Goal: Task Accomplishment & Management: Manage account settings

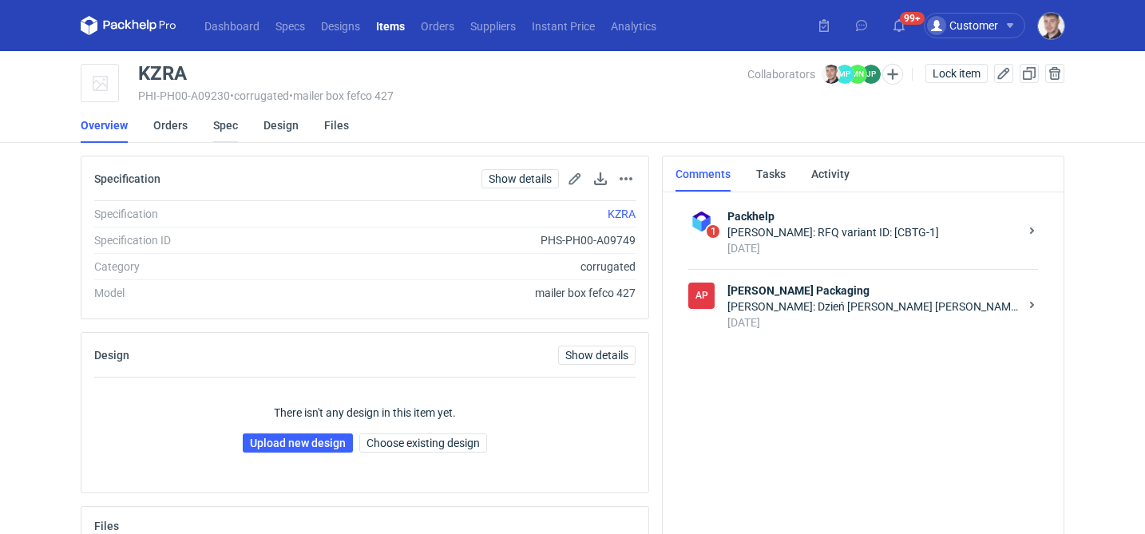
click at [232, 128] on link "Spec" at bounding box center [225, 125] width 25 height 35
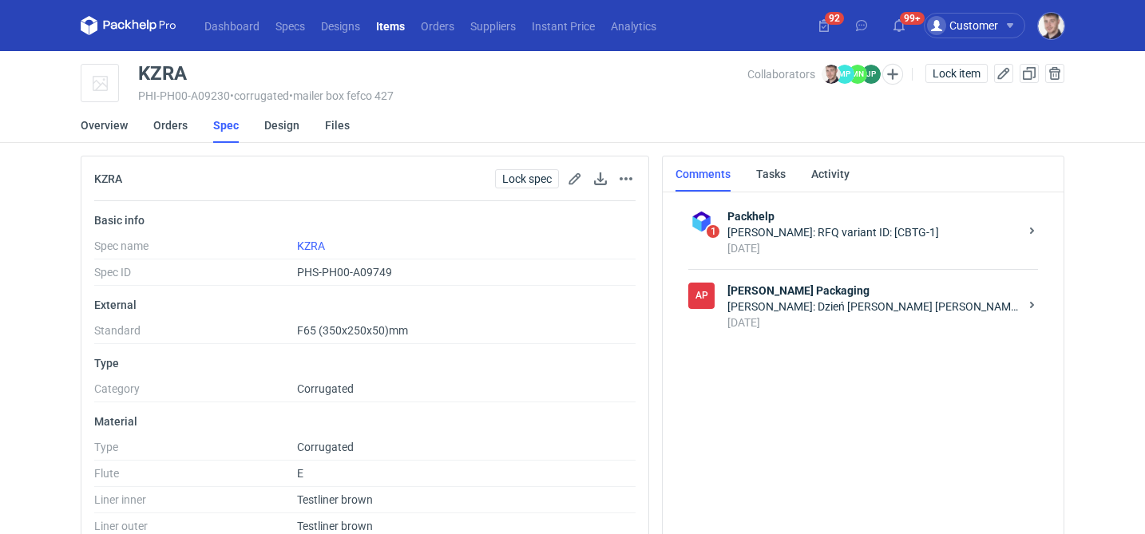
click at [900, 320] on div "2 days ago" at bounding box center [872, 323] width 291 height 16
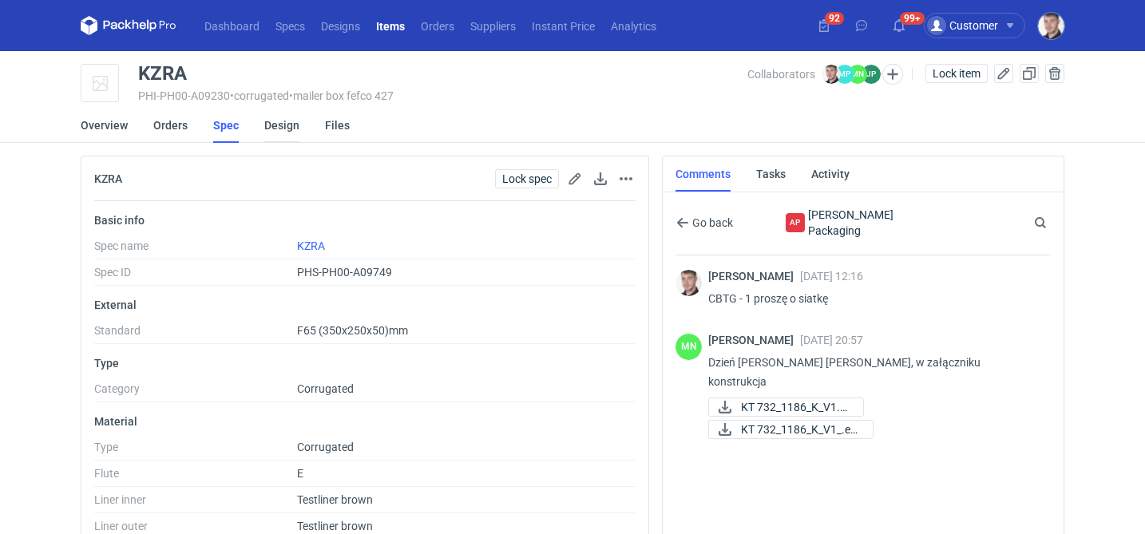
click at [286, 131] on link "Design" at bounding box center [281, 125] width 35 height 35
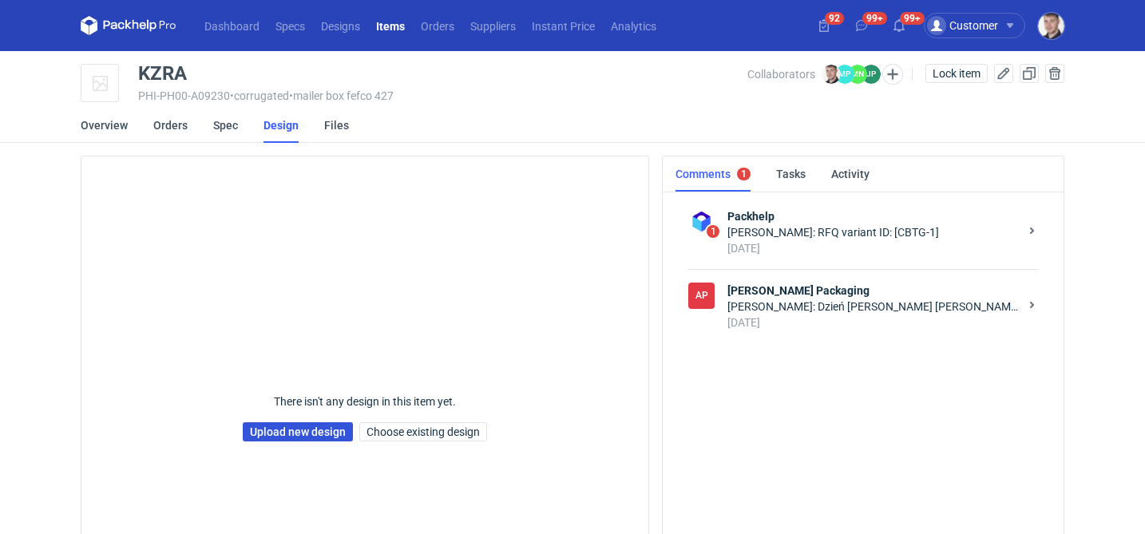
click at [290, 441] on link "Upload new design" at bounding box center [298, 431] width 110 height 19
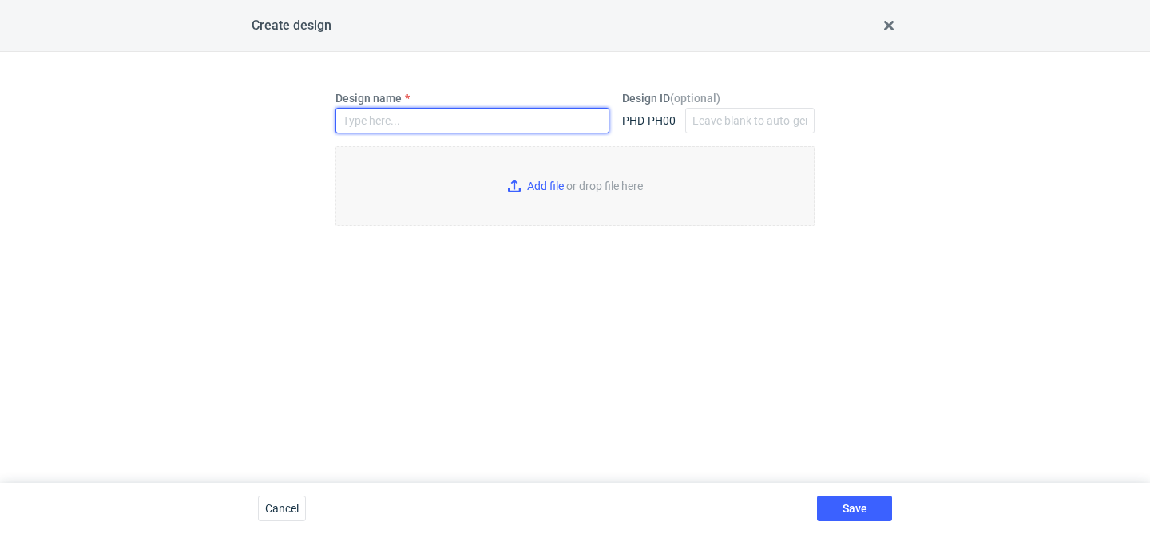
click at [477, 131] on input "Design name" at bounding box center [472, 121] width 274 height 26
type input "KZRA"
click at [615, 223] on input "Add file or drop file here" at bounding box center [574, 186] width 479 height 80
type input "C:\fakepath\ostro__custom____KZRA__d0__oR513298330__outside.pdf"
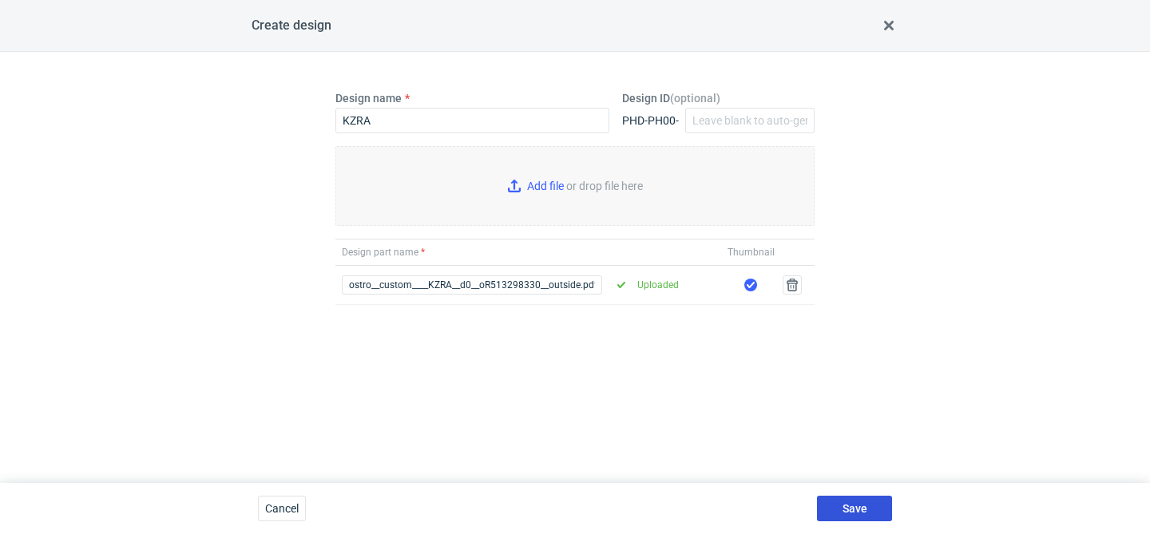
click at [854, 513] on span "Save" at bounding box center [854, 508] width 25 height 11
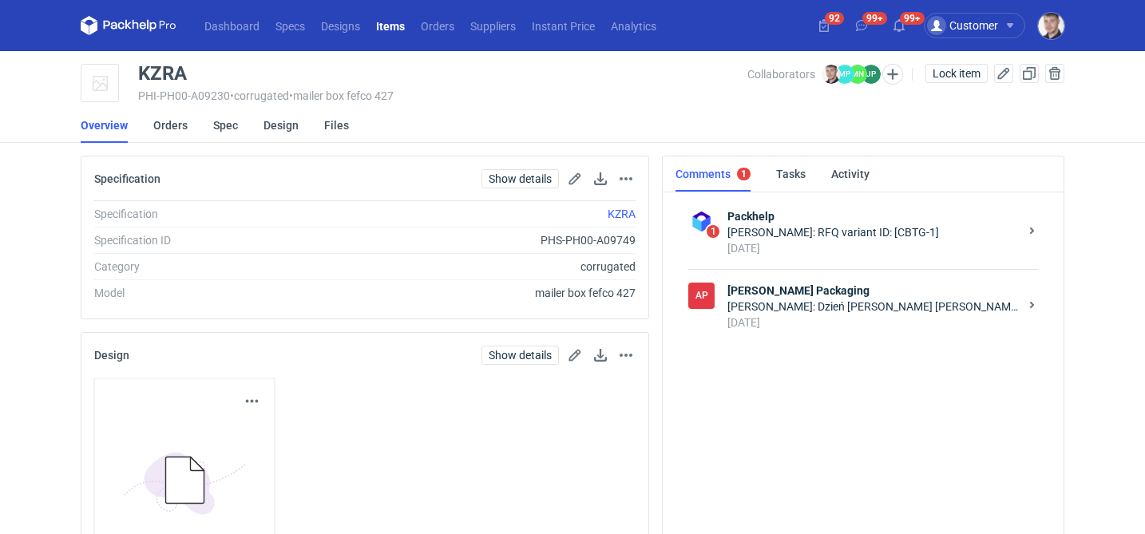
click at [950, 69] on div "Design linked." at bounding box center [1005, 97] width 255 height 93
click at [950, 69] on span "Lock item" at bounding box center [956, 73] width 48 height 11
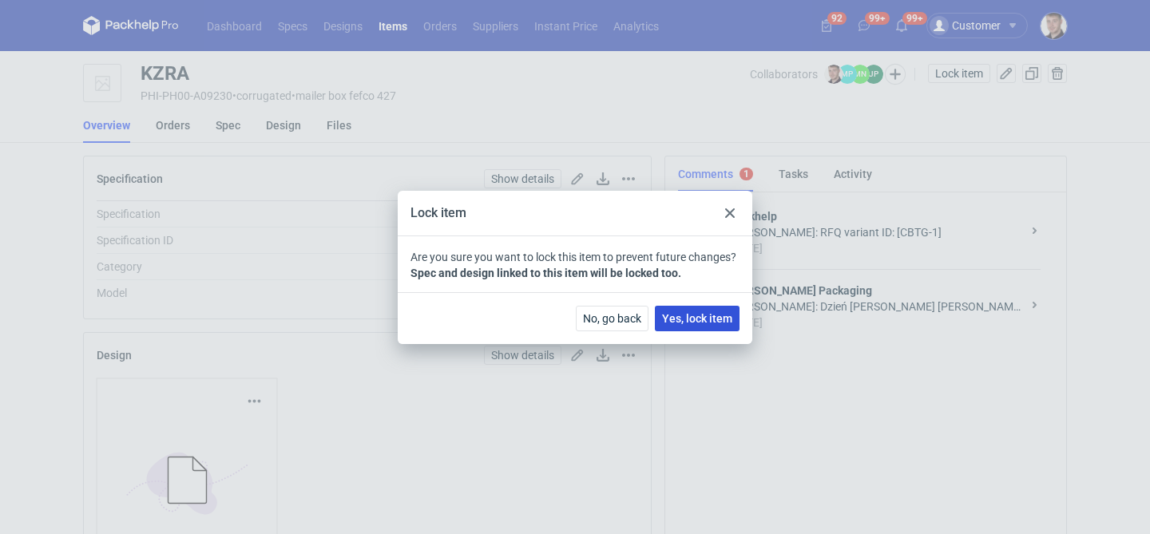
click at [672, 313] on span "Yes, lock item" at bounding box center [697, 318] width 70 height 11
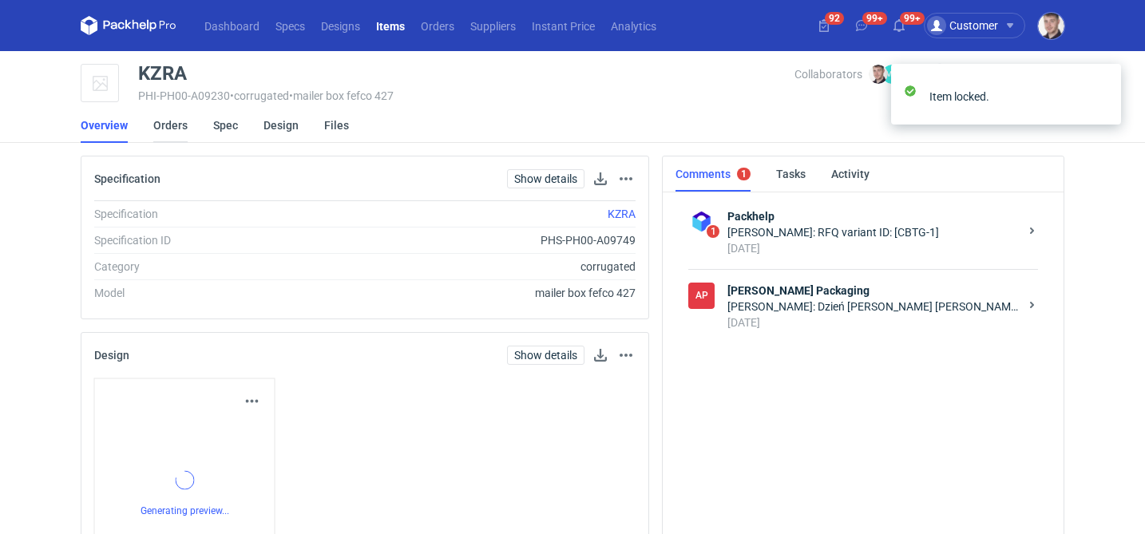
click at [181, 125] on link "Orders" at bounding box center [170, 125] width 34 height 35
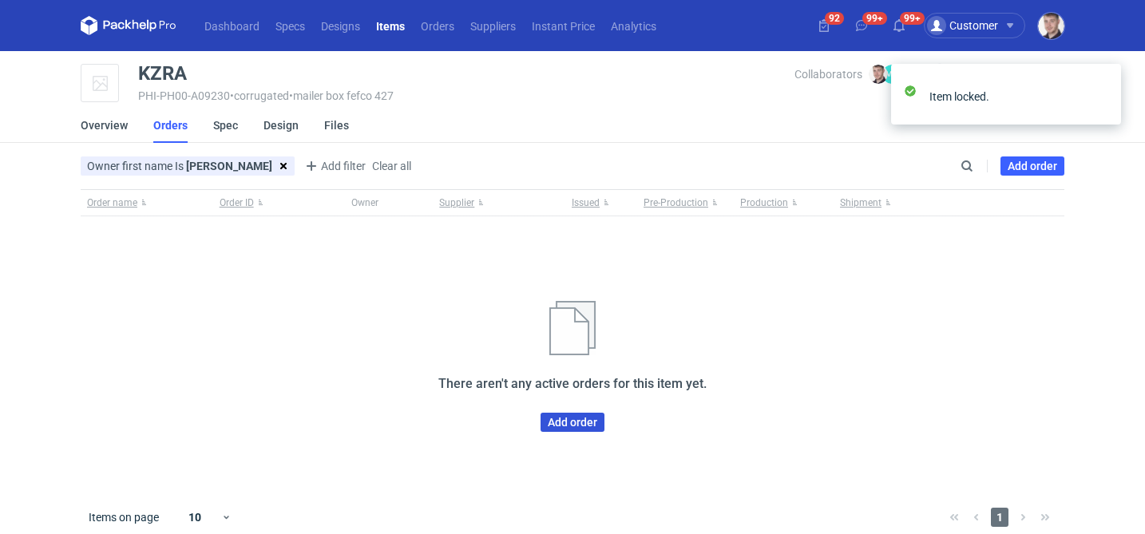
click at [566, 420] on link "Add order" at bounding box center [572, 422] width 64 height 19
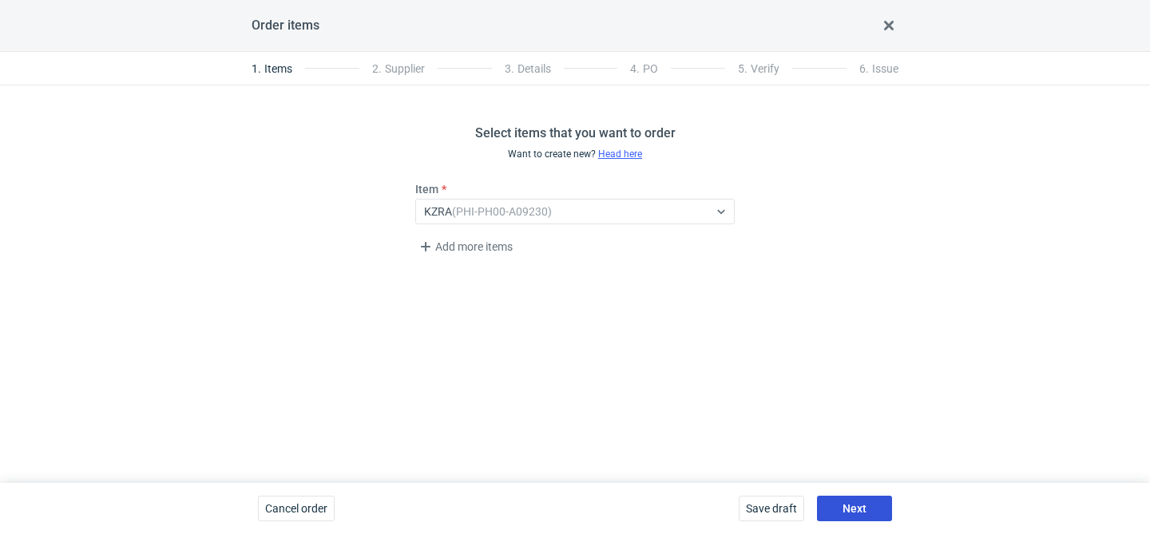
click at [865, 517] on button "Next" at bounding box center [854, 509] width 75 height 26
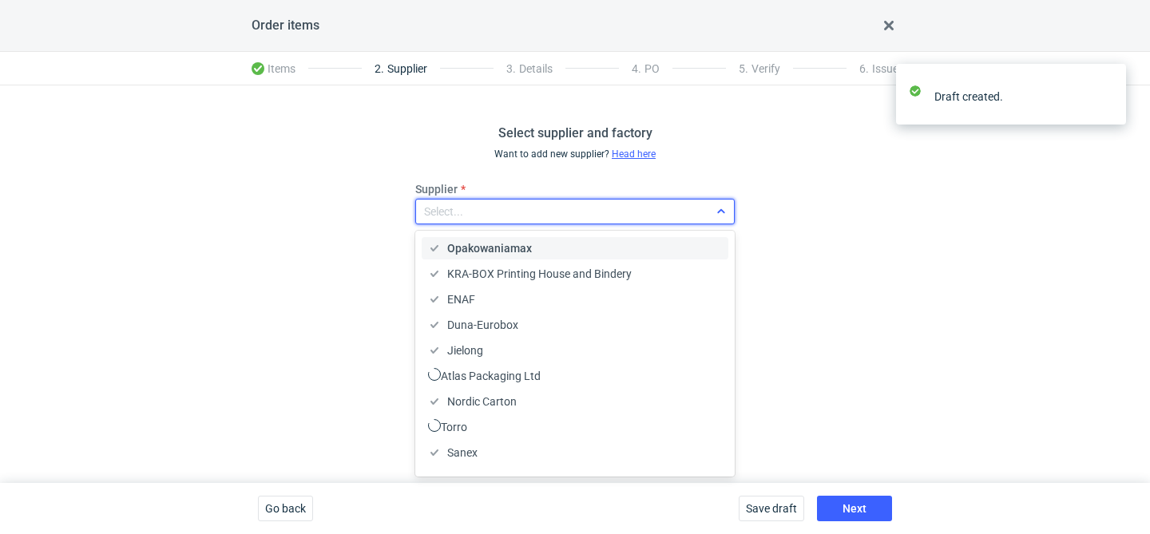
click at [514, 212] on div "Select..." at bounding box center [562, 211] width 292 height 22
type input "ada"
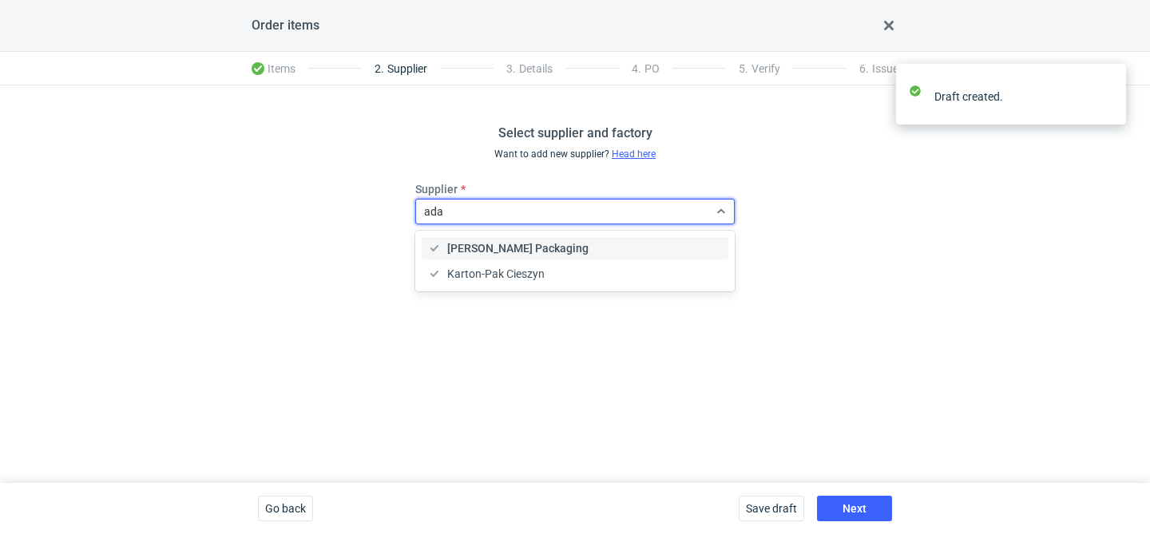
click at [498, 245] on span "[PERSON_NAME] Packaging" at bounding box center [517, 248] width 141 height 16
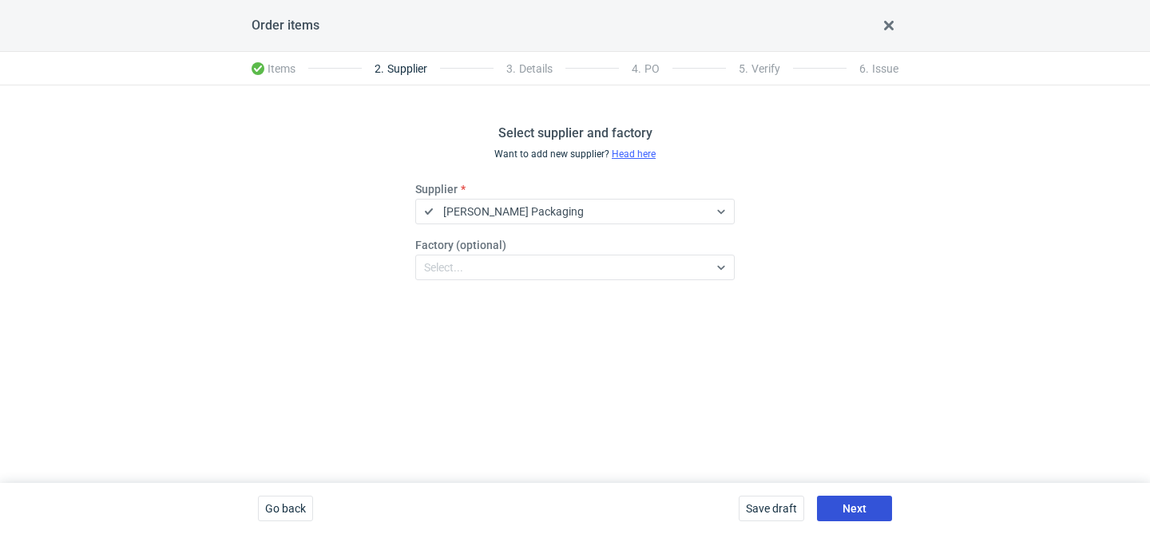
click at [858, 501] on button "Next" at bounding box center [854, 509] width 75 height 26
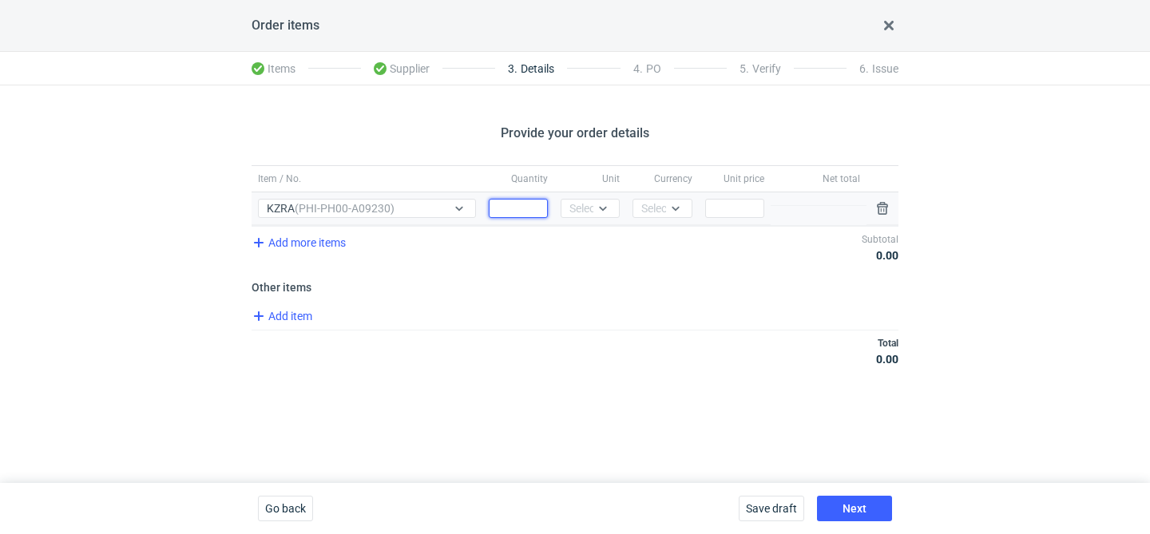
click at [523, 203] on input "Quantity" at bounding box center [518, 208] width 59 height 19
type input "3100"
click at [606, 213] on icon at bounding box center [602, 208] width 13 height 13
click at [592, 234] on div "pcs" at bounding box center [590, 242] width 34 height 16
click at [646, 212] on div "Select..." at bounding box center [660, 208] width 39 height 16
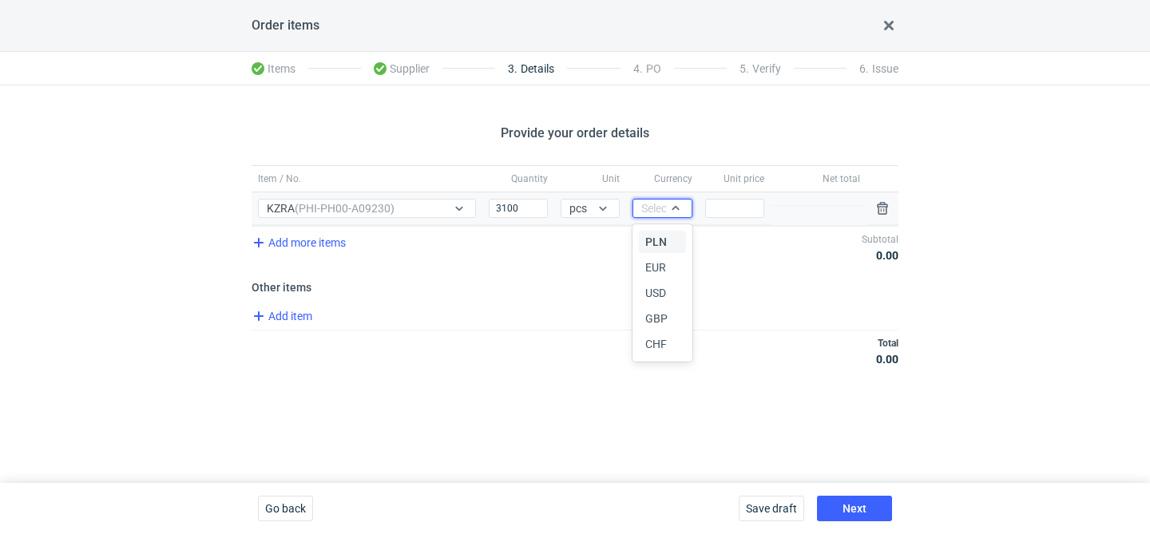
click at [646, 238] on span "PLN" at bounding box center [656, 242] width 22 height 16
click at [746, 217] on input "Price" at bounding box center [734, 208] width 59 height 19
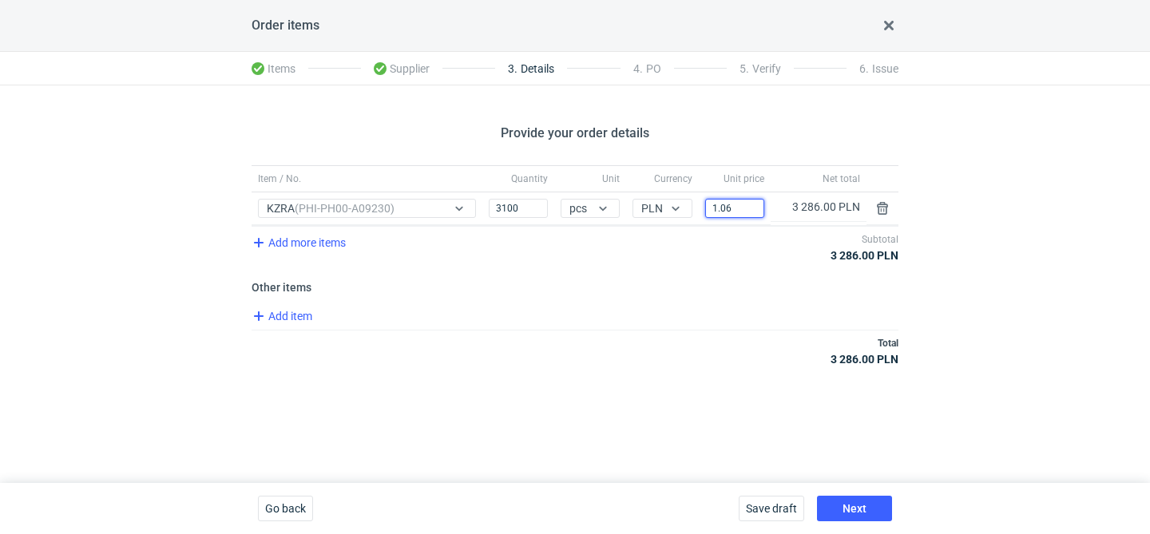
type input "1.06"
click at [285, 315] on span "Add item" at bounding box center [281, 316] width 65 height 19
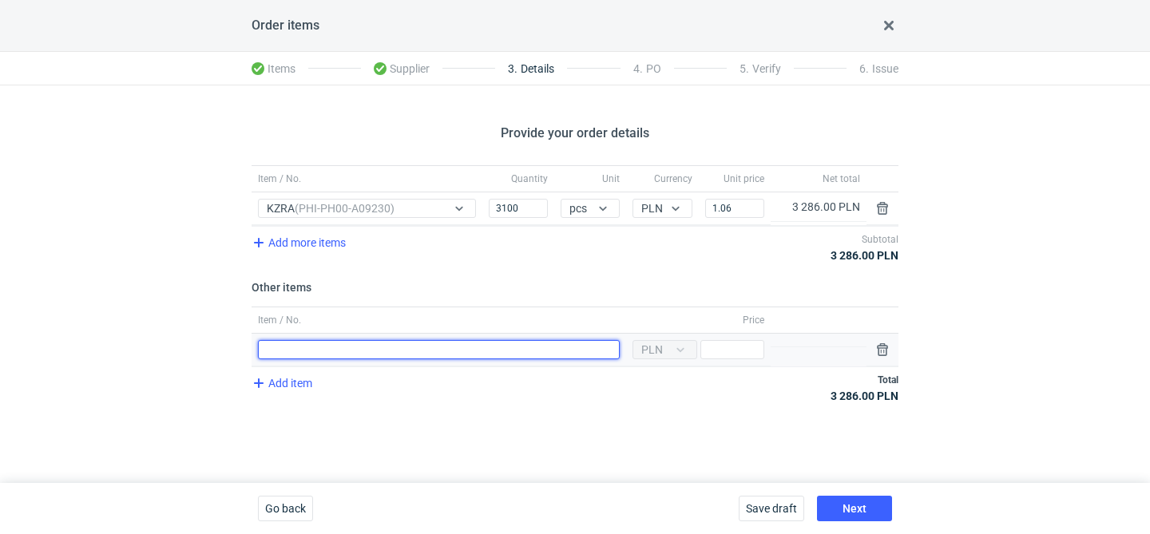
click at [409, 357] on input "Item / No." at bounding box center [439, 349] width 362 height 19
type input "polimer"
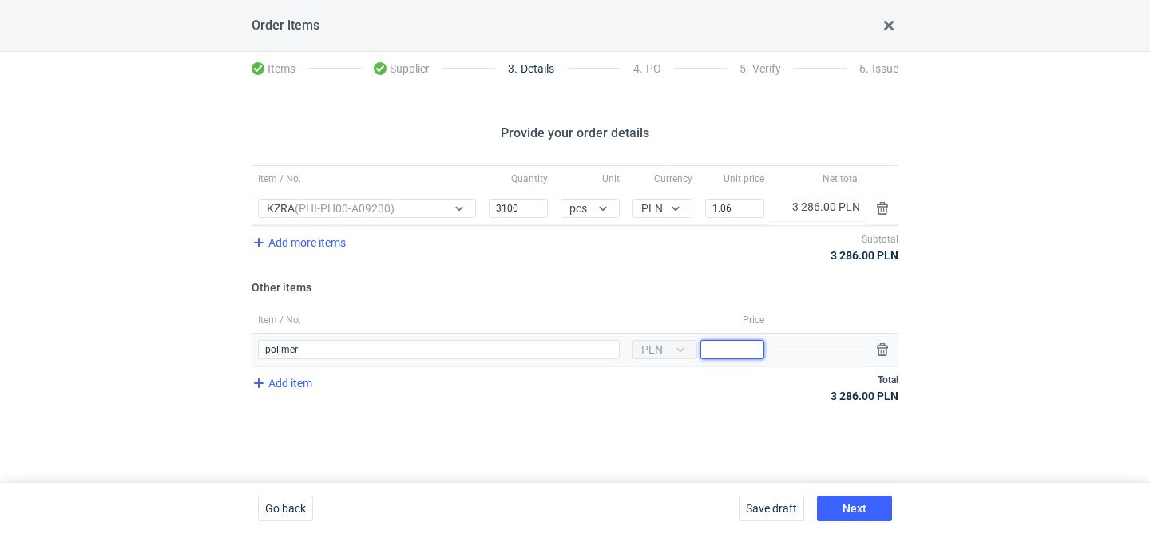
click at [737, 352] on input "Price" at bounding box center [732, 349] width 64 height 19
type input "900"
click at [849, 503] on span "Next" at bounding box center [854, 508] width 24 height 11
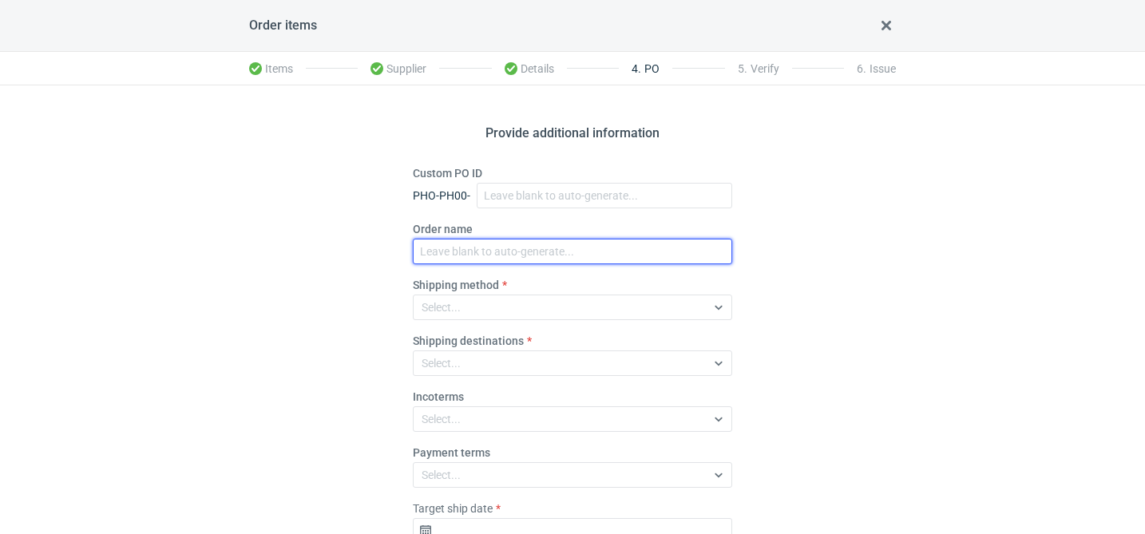
click at [470, 244] on input "Order name" at bounding box center [572, 252] width 319 height 26
paste input "R513298330"
type input "R513298330_KZRA"
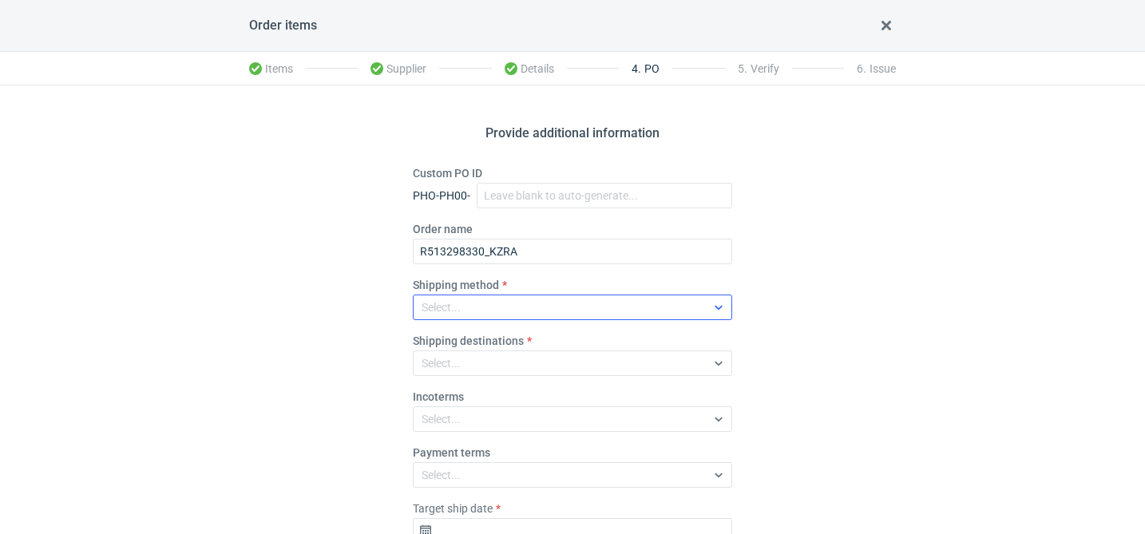
click at [465, 306] on div "Select..." at bounding box center [560, 307] width 292 height 22
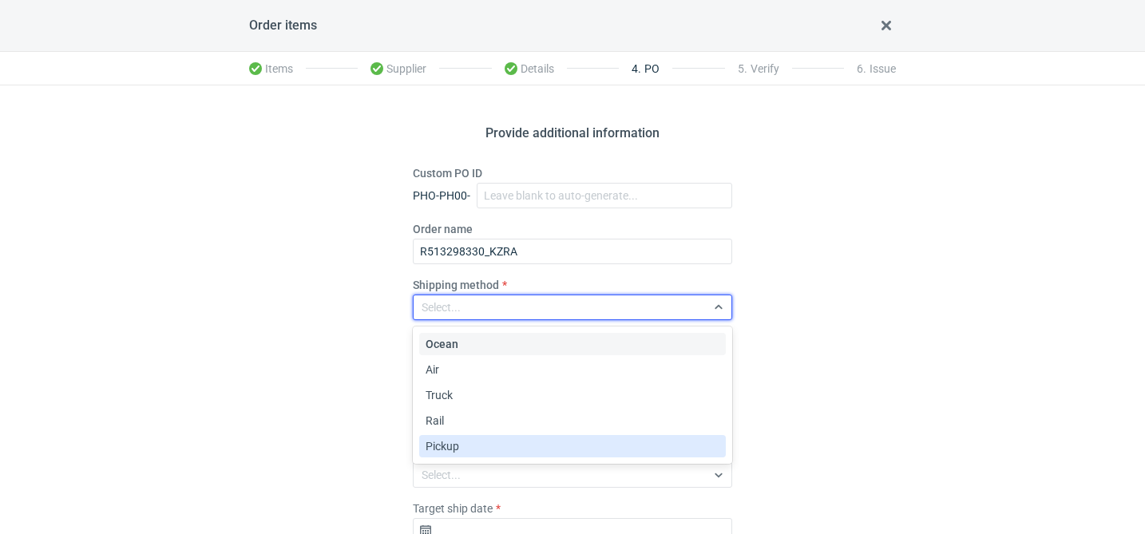
click at [450, 445] on span "Pickup" at bounding box center [443, 446] width 34 height 16
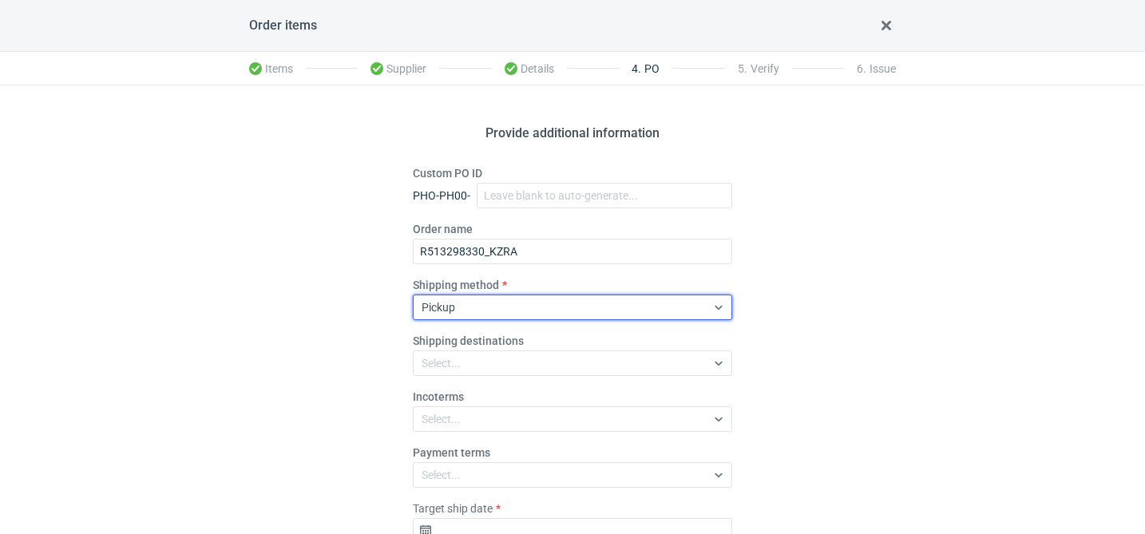
scroll to position [112, 0]
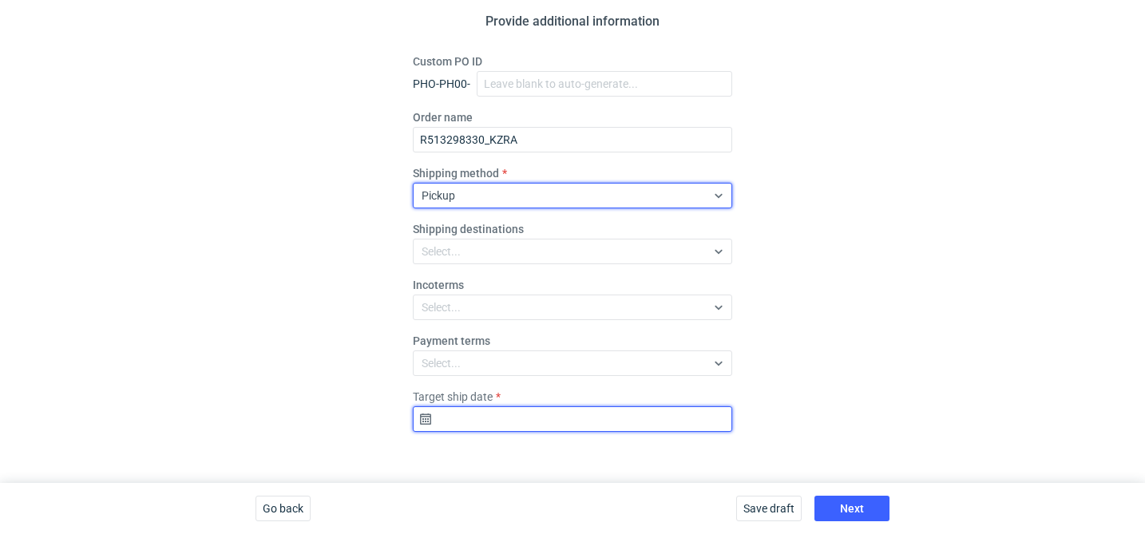
click at [497, 414] on input "Target ship date" at bounding box center [572, 419] width 319 height 26
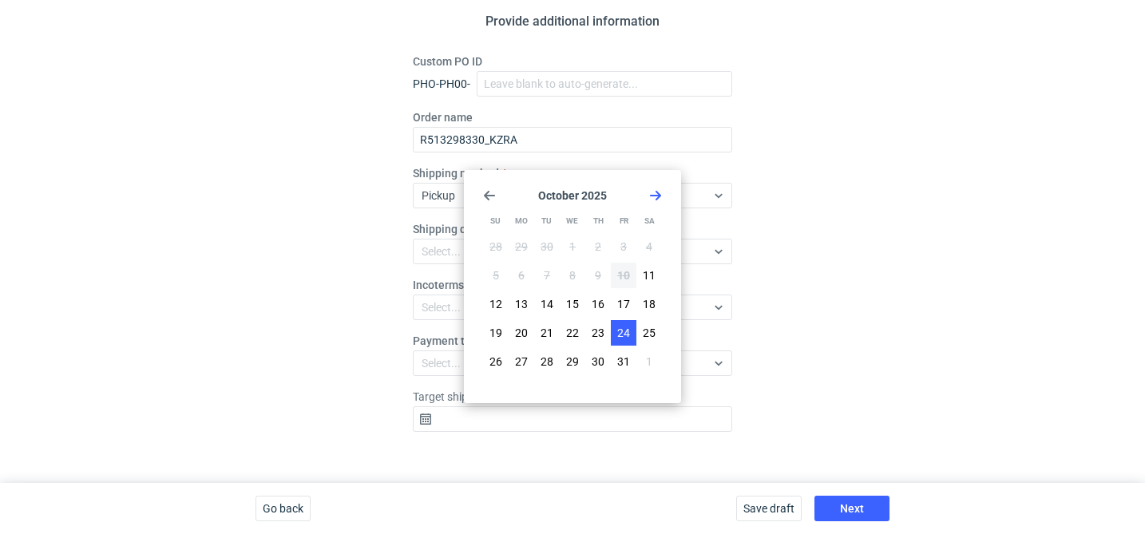
click at [622, 332] on span "24" at bounding box center [623, 333] width 13 height 16
type input "2025-10-24"
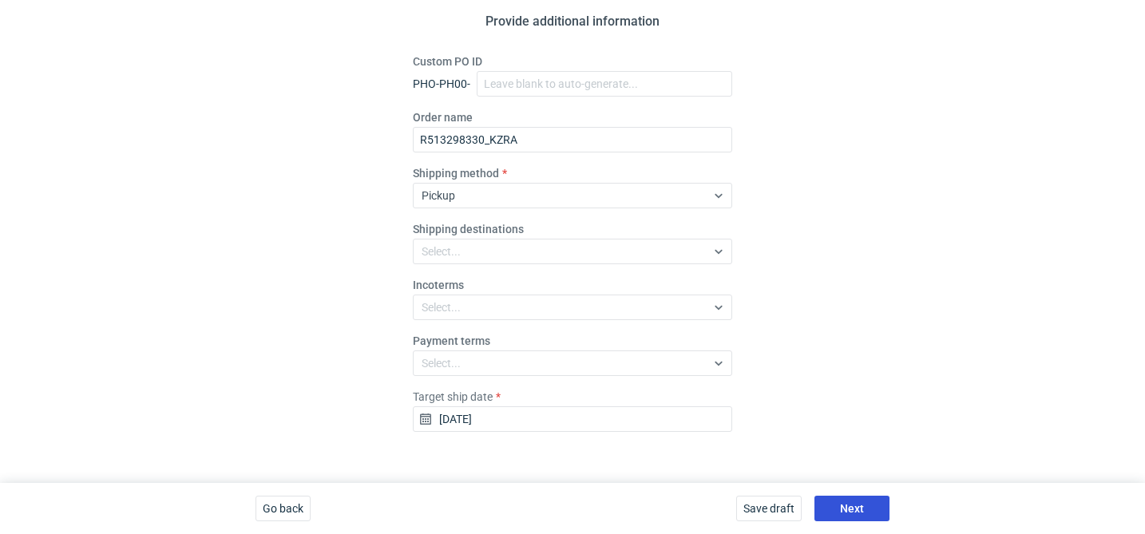
click at [866, 513] on button "Next" at bounding box center [851, 509] width 75 height 26
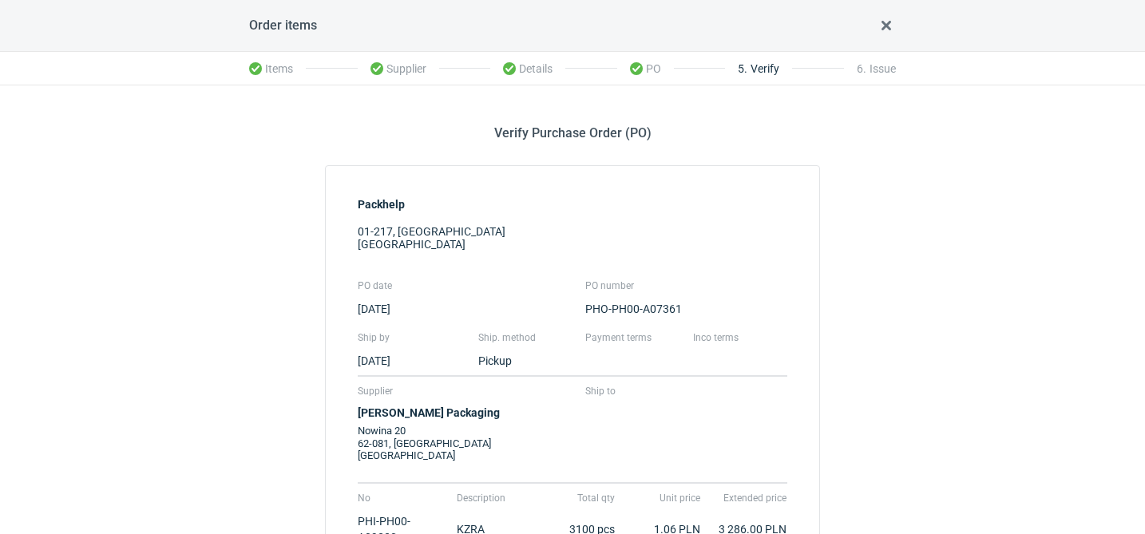
click at [866, 513] on div "Verify Purchase Order (PO) Packhelp 01-217, Warszawa Poland PO date PO number 2…" at bounding box center [572, 436] width 1145 height 703
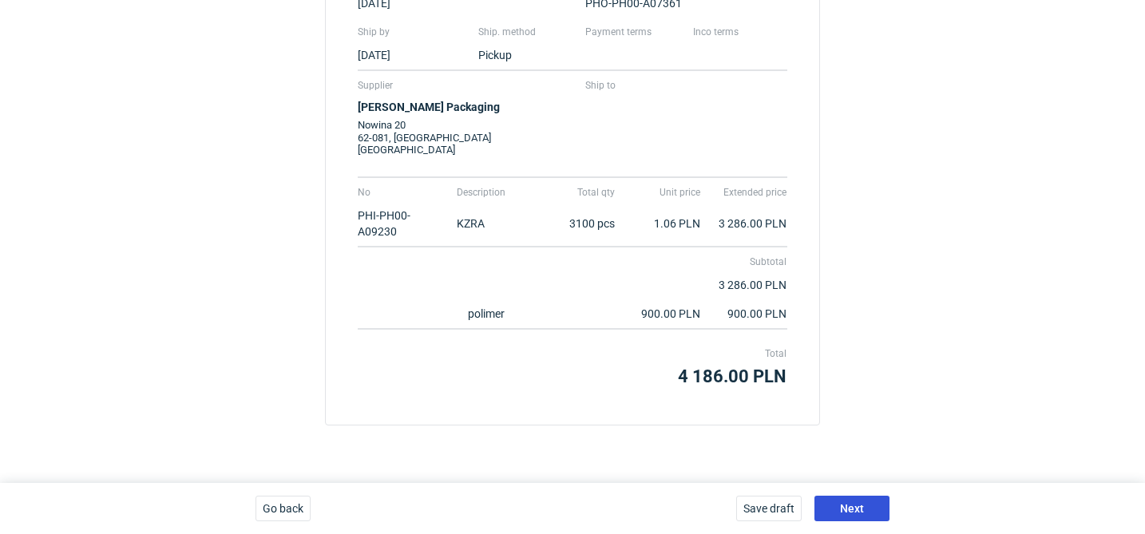
click at [867, 505] on button "Next" at bounding box center [851, 509] width 75 height 26
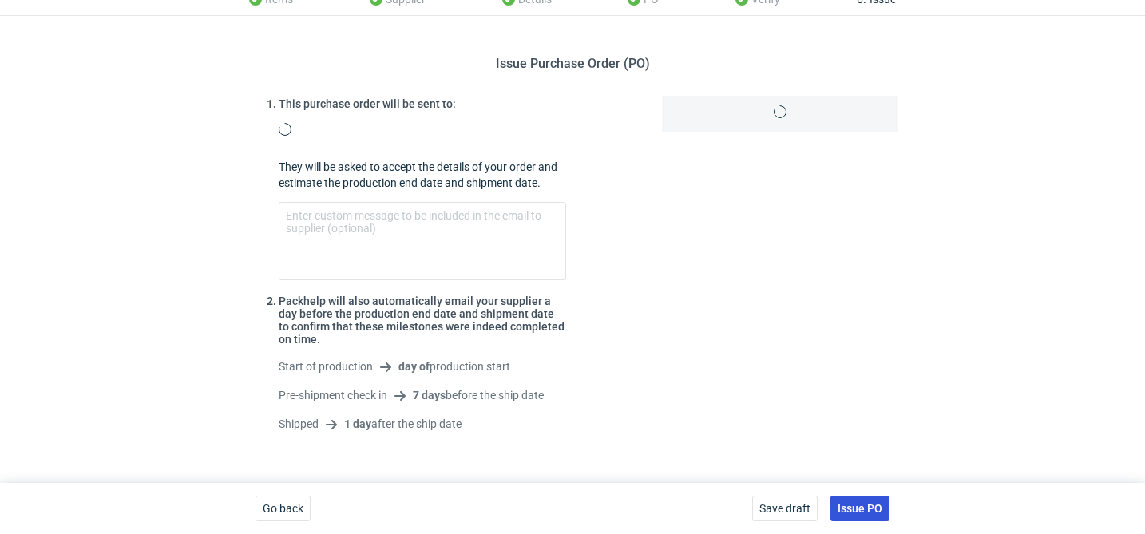
scroll to position [251, 0]
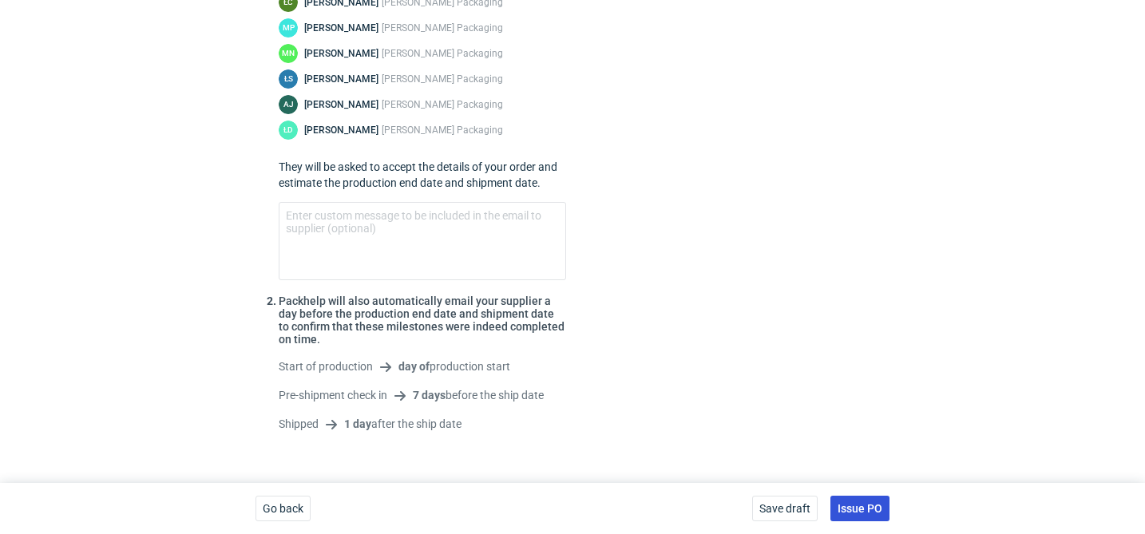
click at [867, 505] on span "Issue PO" at bounding box center [859, 508] width 45 height 11
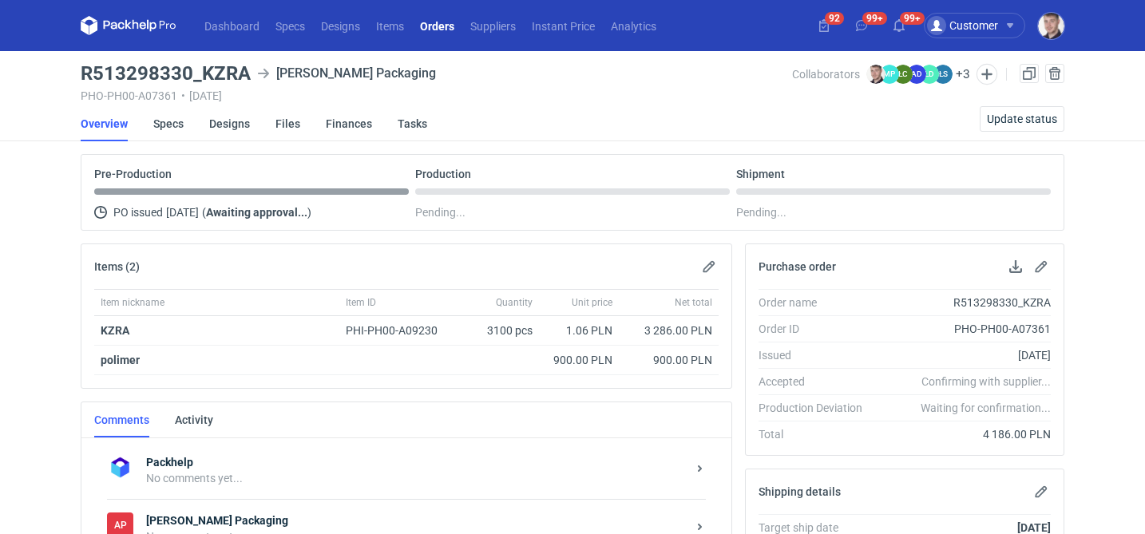
click at [445, 30] on link "Orders" at bounding box center [437, 25] width 50 height 19
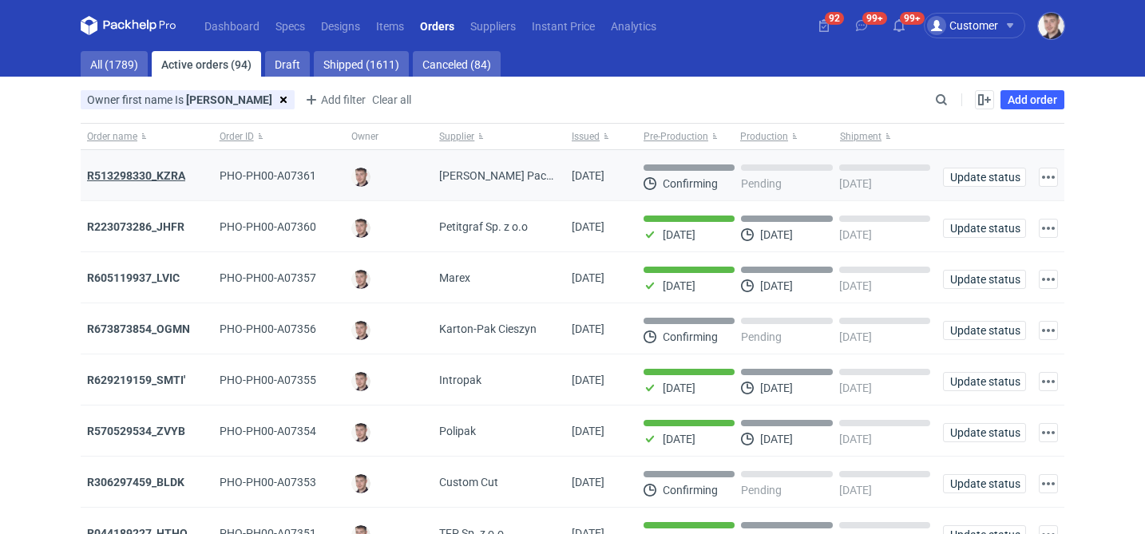
click at [105, 170] on strong "R513298330_KZRA" at bounding box center [136, 175] width 98 height 13
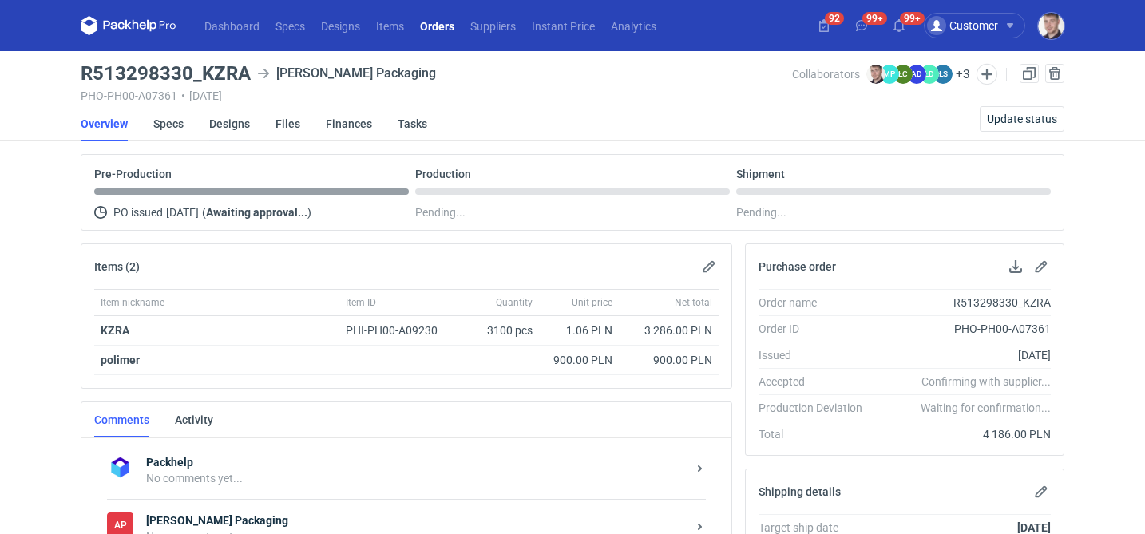
click at [221, 125] on link "Designs" at bounding box center [229, 123] width 41 height 35
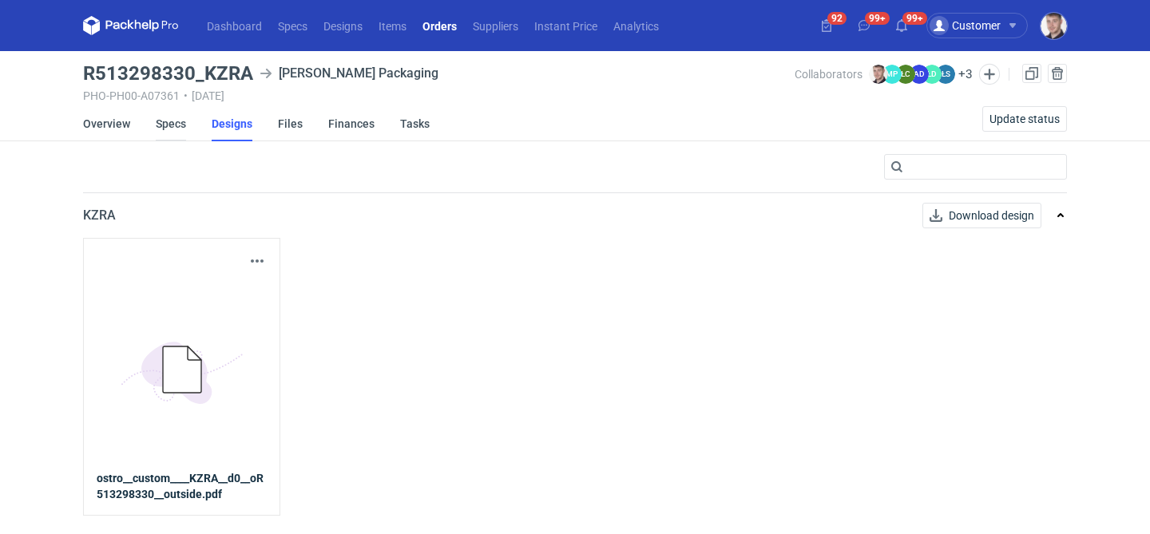
click at [180, 124] on link "Specs" at bounding box center [171, 123] width 30 height 35
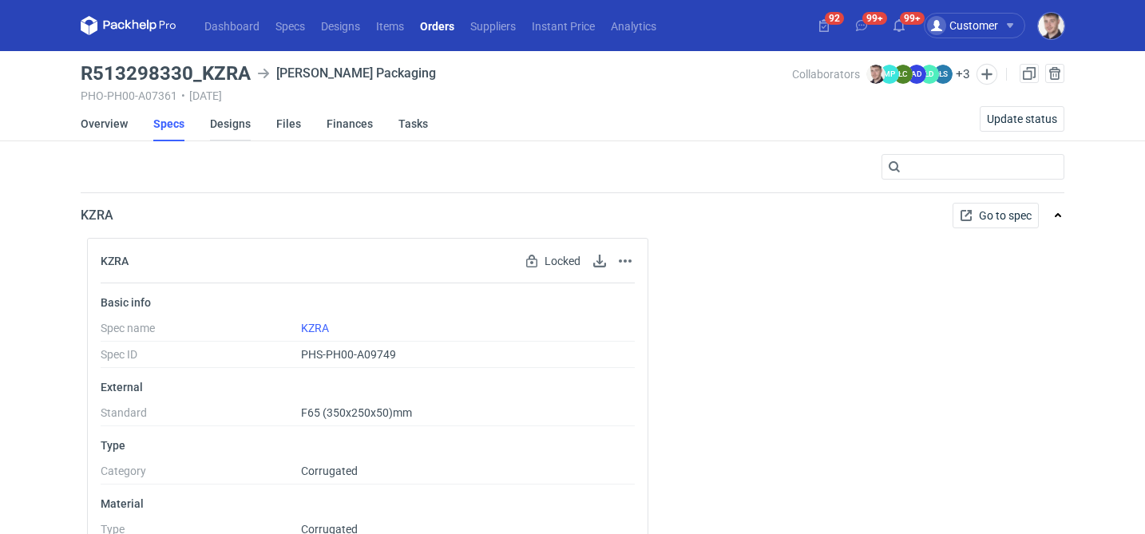
click at [226, 123] on link "Designs" at bounding box center [230, 123] width 41 height 35
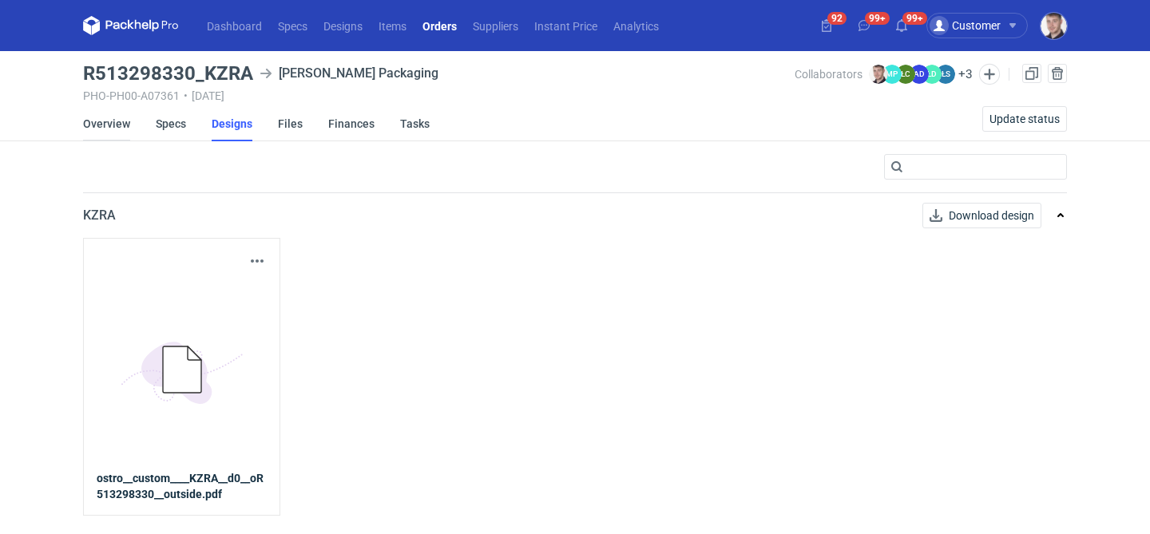
click at [109, 129] on link "Overview" at bounding box center [106, 123] width 47 height 35
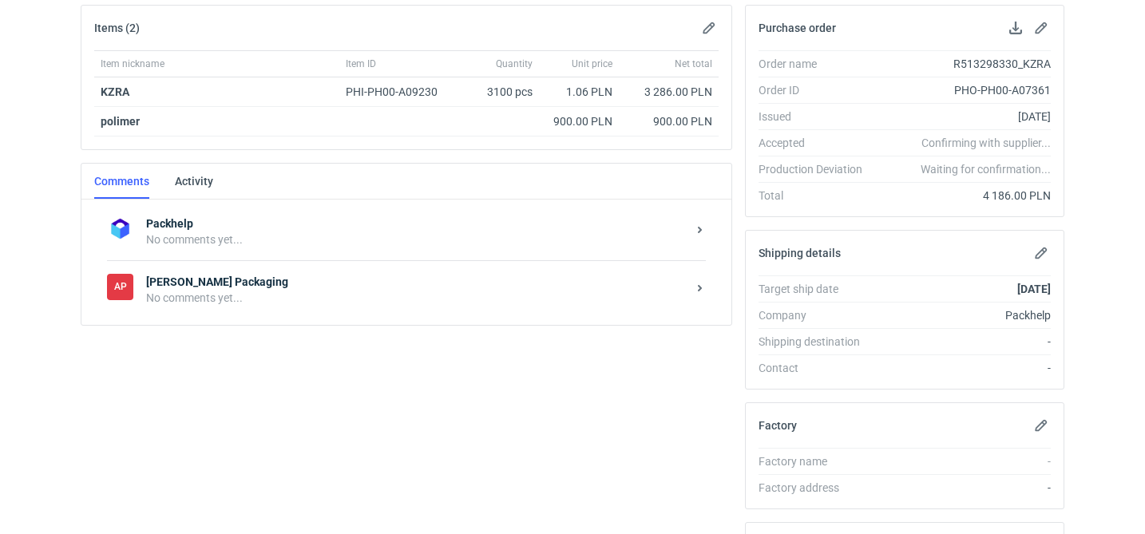
scroll to position [306, 0]
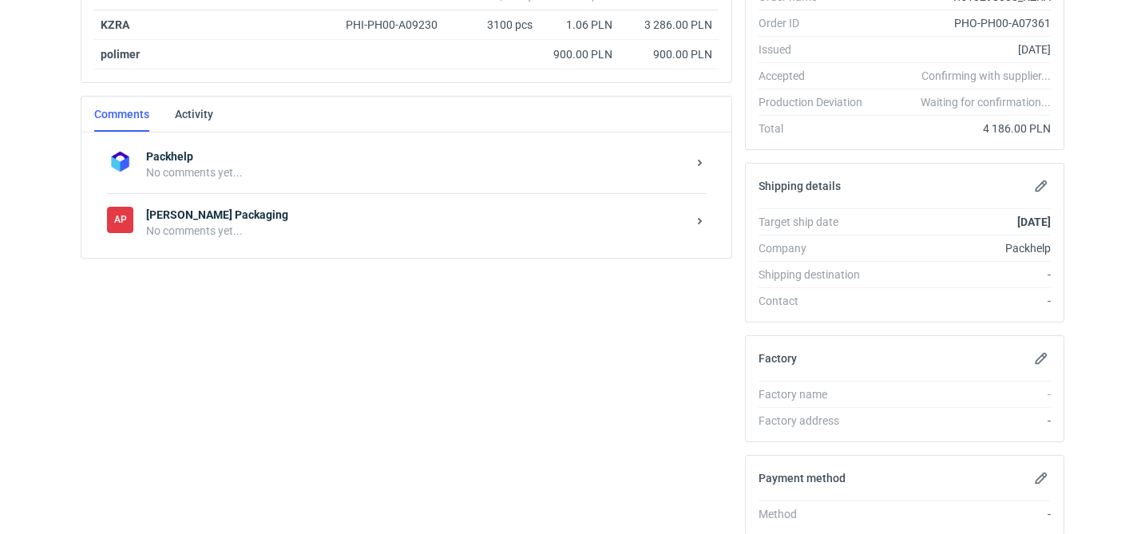
click at [275, 257] on div "Packhelp No comments yet... AP Adams Packaging No comments yet..." at bounding box center [406, 195] width 650 height 125
click at [298, 237] on div "No comments yet..." at bounding box center [416, 231] width 540 height 16
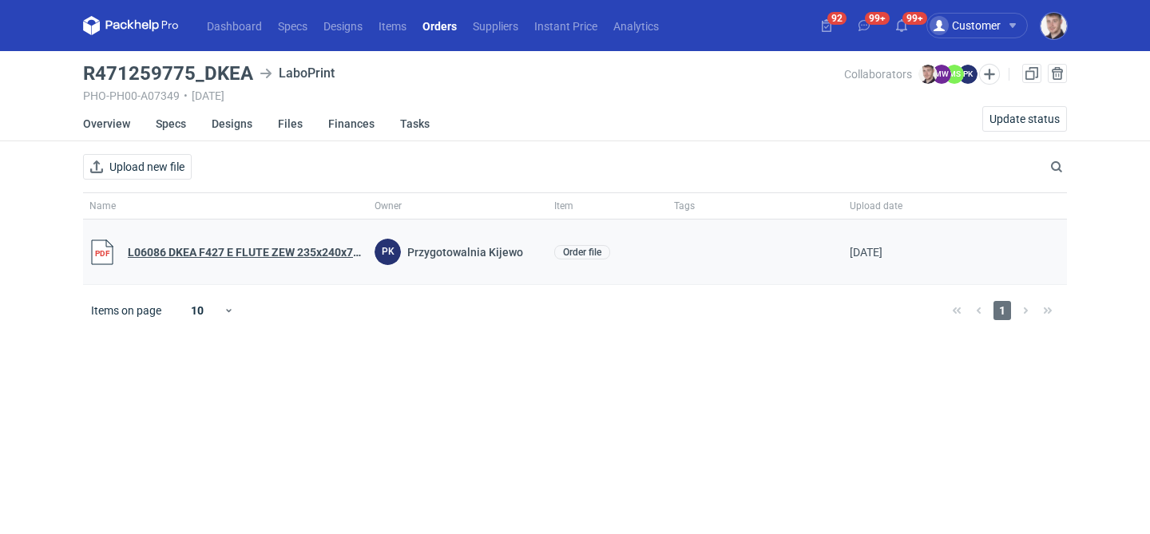
click at [235, 251] on link "L06086 DKEA F427 E FLUTE ZEW 235x240x70_1-1_AKCEPT JK.pdf" at bounding box center [245, 252] width 234 height 13
click at [112, 129] on link "Overview" at bounding box center [106, 123] width 47 height 35
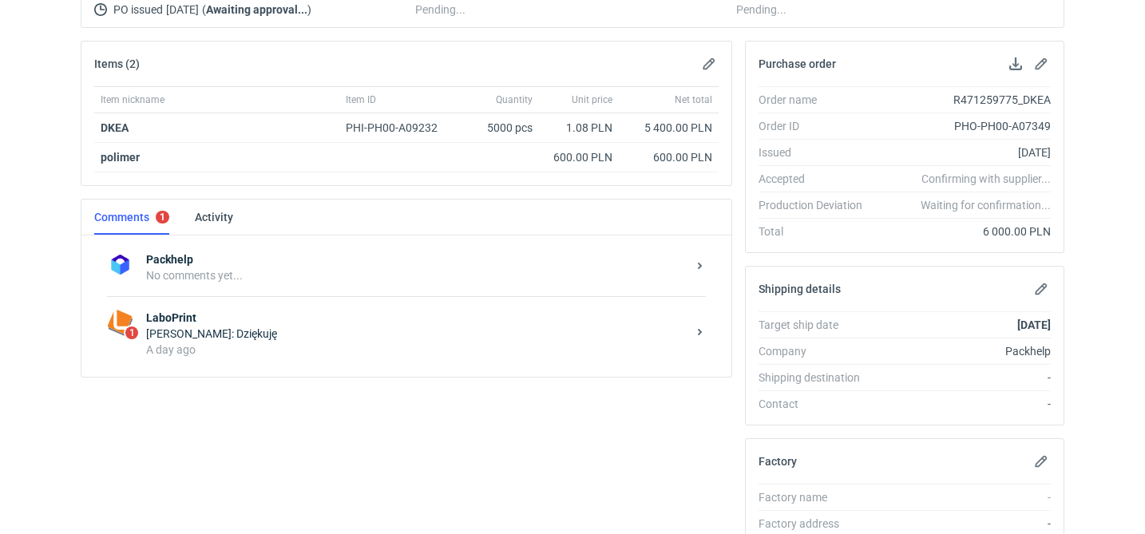
click at [374, 346] on div "A day ago" at bounding box center [416, 350] width 540 height 16
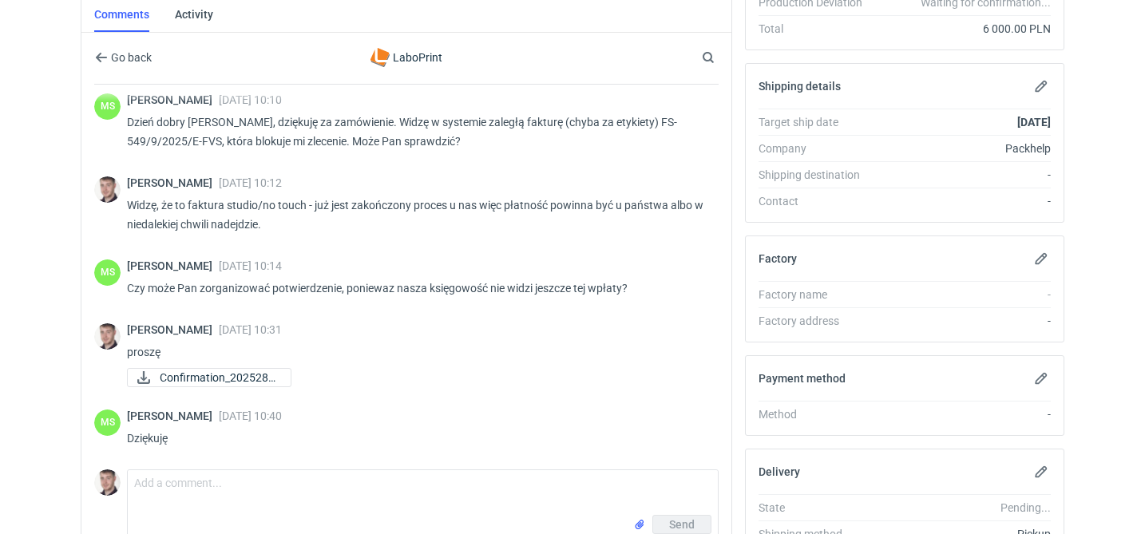
scroll to position [517, 0]
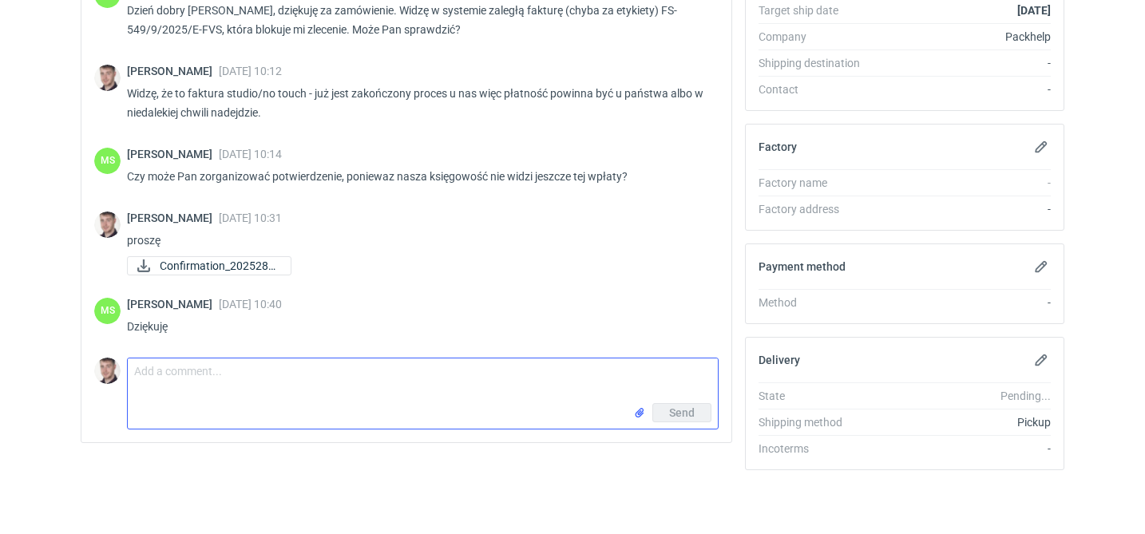
click at [250, 395] on textarea "Comment message" at bounding box center [423, 380] width 590 height 45
type textarea "akceptuje załączony plik"
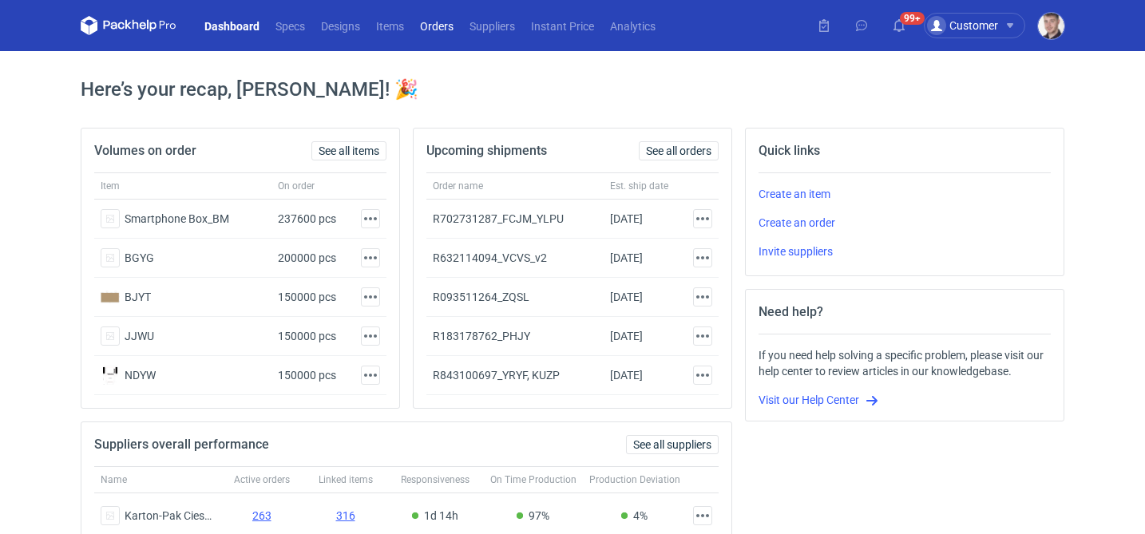
click at [452, 28] on link "Orders" at bounding box center [436, 25] width 49 height 19
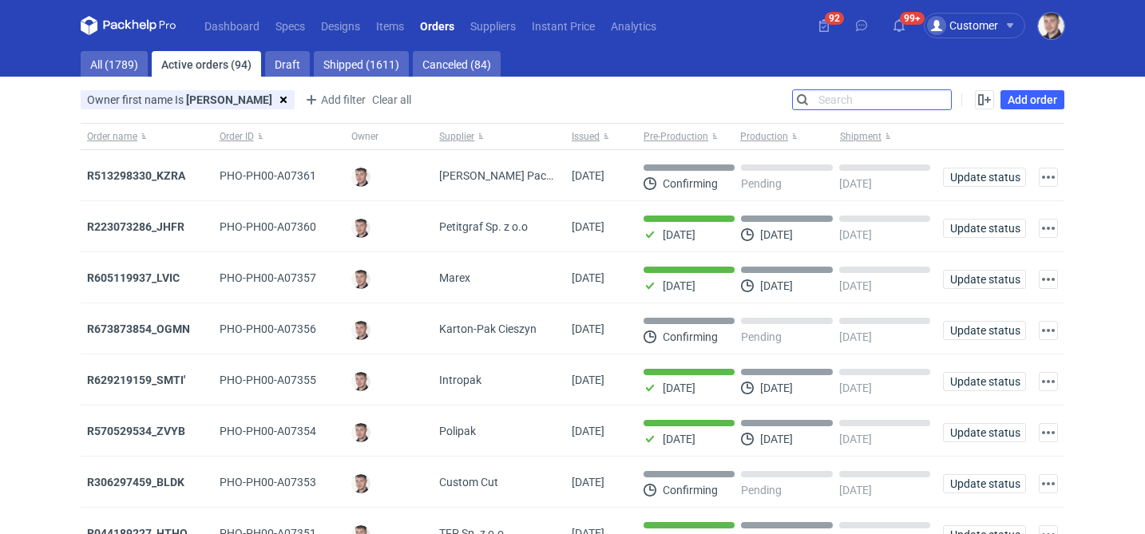
click at [942, 101] on input "Search" at bounding box center [872, 99] width 158 height 19
paste input "R743305318"
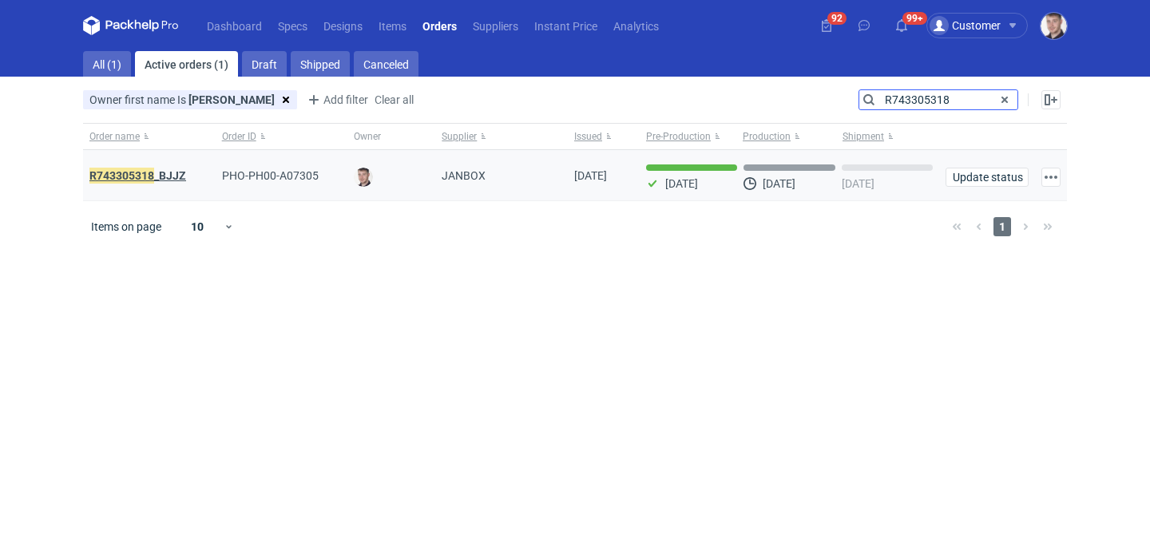
type input "R743305318"
click at [123, 171] on em "R743305318" at bounding box center [121, 176] width 65 height 18
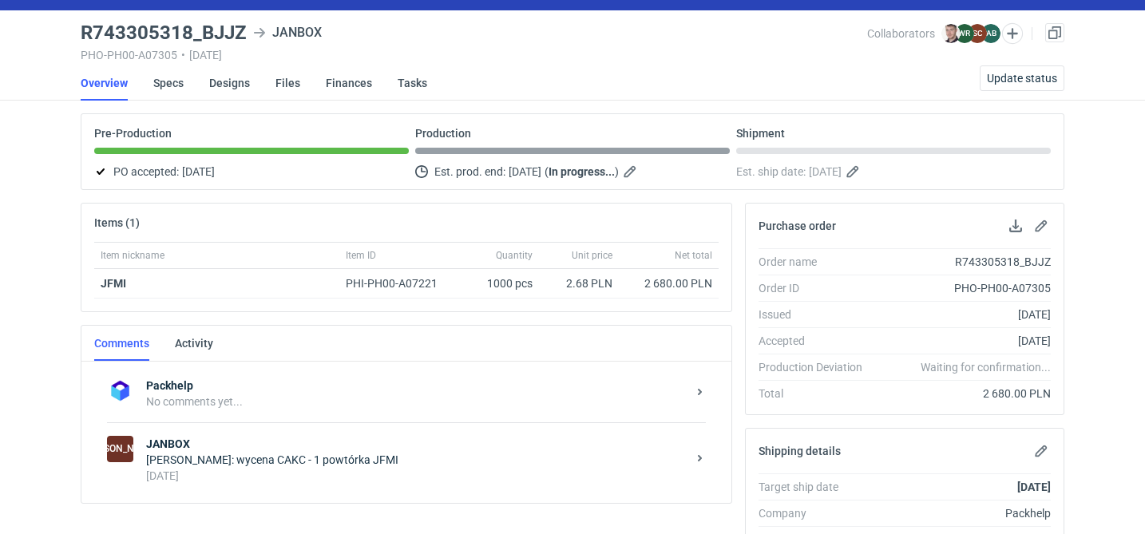
scroll to position [129, 0]
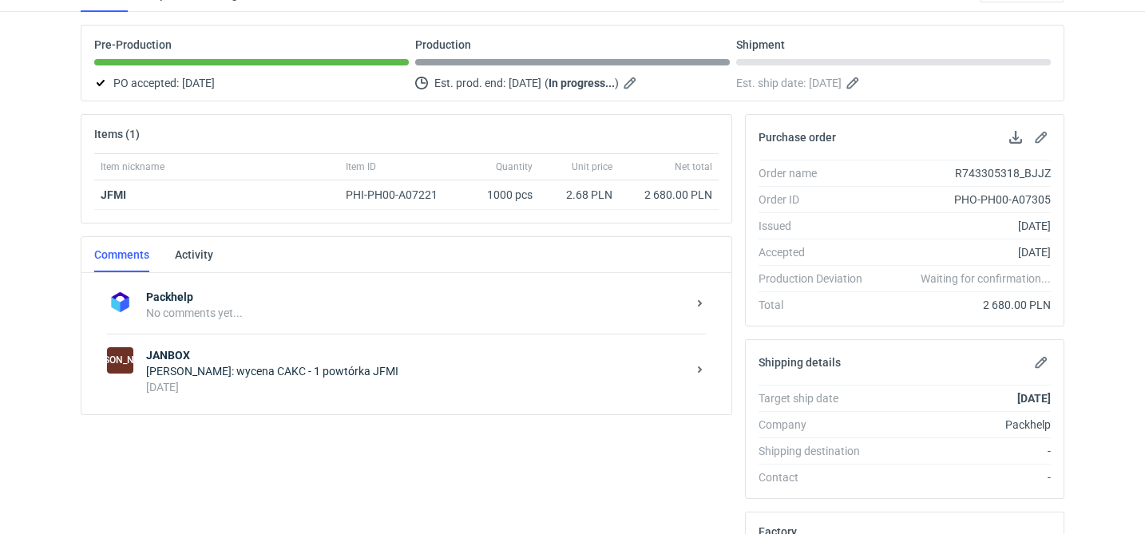
click at [374, 383] on div "[DATE]" at bounding box center [416, 387] width 540 height 16
